Goal: Complete application form

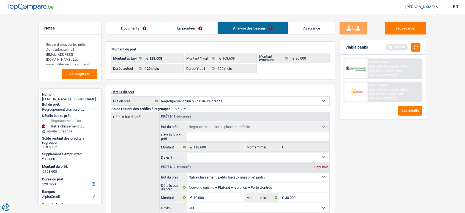
select select "refinancing"
select select "houseOrGarden"
select select "120"
select select "alphacredit"
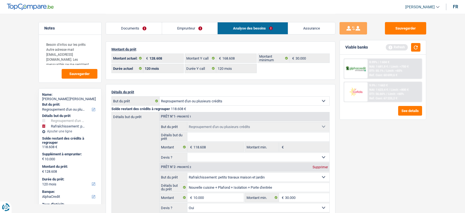
select select "120"
select select "refinancing"
select select "houseOrGarden"
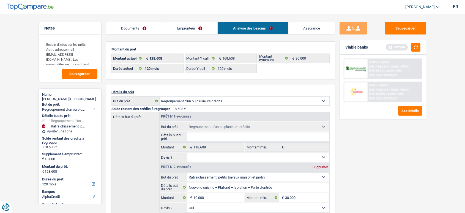
select select "yes"
select select "120"
click at [426, 25] on div "Sauvegarder Viable banks Refresh 8.99% | 1 604 € NAI: 1 681,8 € / Limit: >750 €…" at bounding box center [383, 113] width 95 height 182
